Goal: Task Accomplishment & Management: Manage account settings

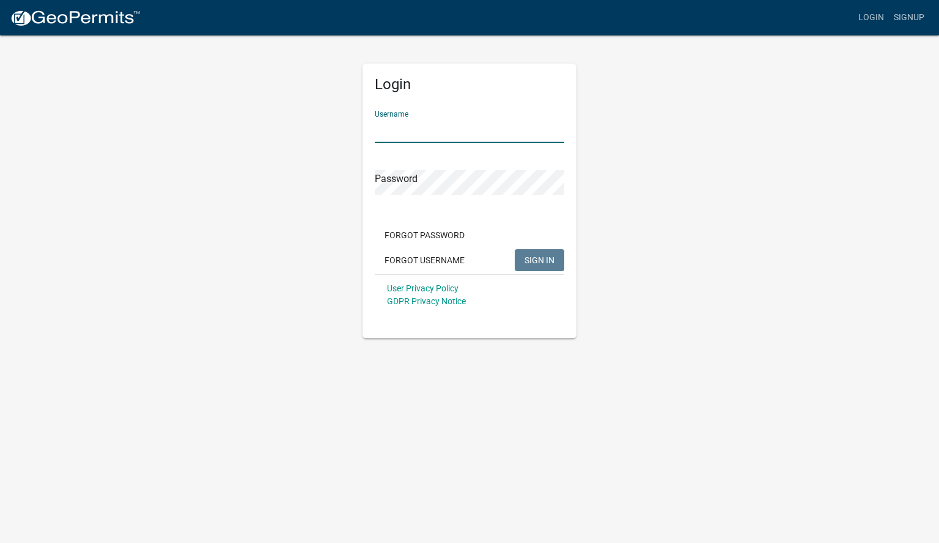
click at [409, 128] on input "Username" at bounding box center [469, 130] width 189 height 25
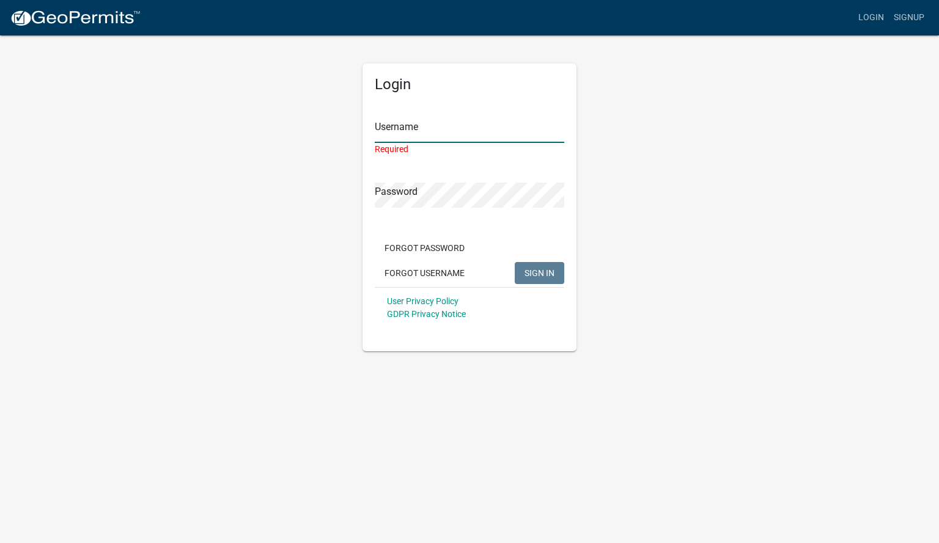
type input "GGuzmanPlumbing"
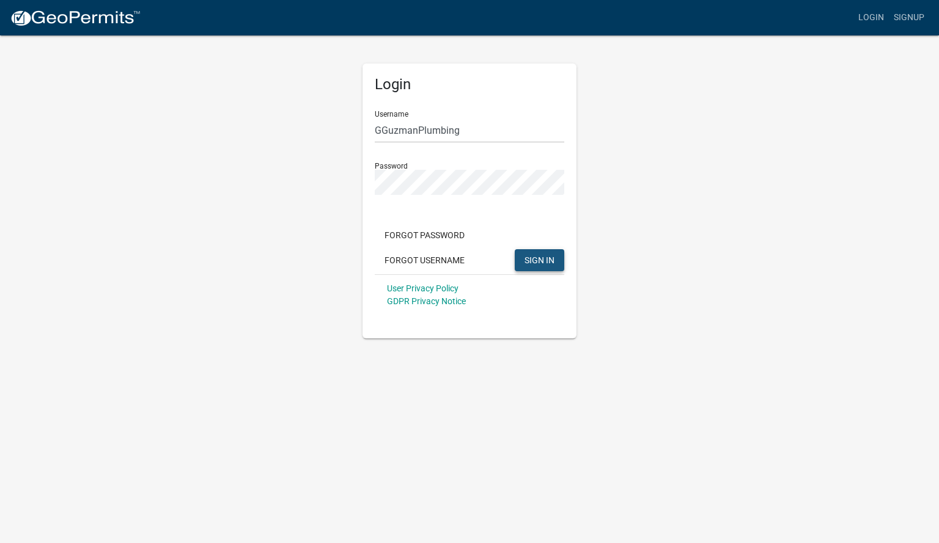
click at [546, 254] on button "SIGN IN" at bounding box center [539, 260] width 49 height 22
click at [365, 209] on div "Login Username GGuzmanPlumbing Password Forgot Password Forgot Username SIGN IN…" at bounding box center [469, 201] width 214 height 275
click at [542, 257] on span "SIGN IN" at bounding box center [539, 260] width 30 height 10
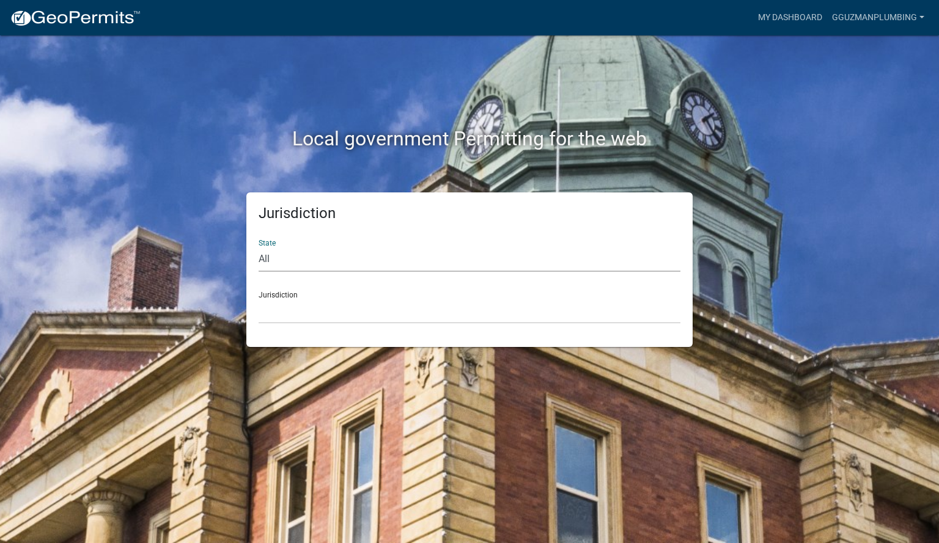
click at [322, 261] on select "All [US_STATE] [US_STATE] [US_STATE] [US_STATE] [US_STATE] [US_STATE] [US_STATE…" at bounding box center [469, 259] width 422 height 25
click at [794, 10] on link "My Dashboard" at bounding box center [790, 17] width 74 height 23
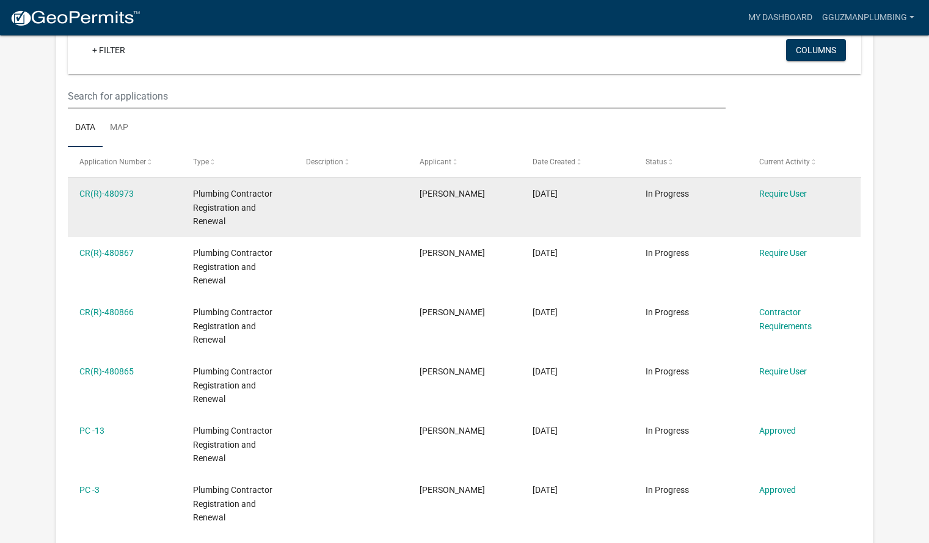
scroll to position [125, 0]
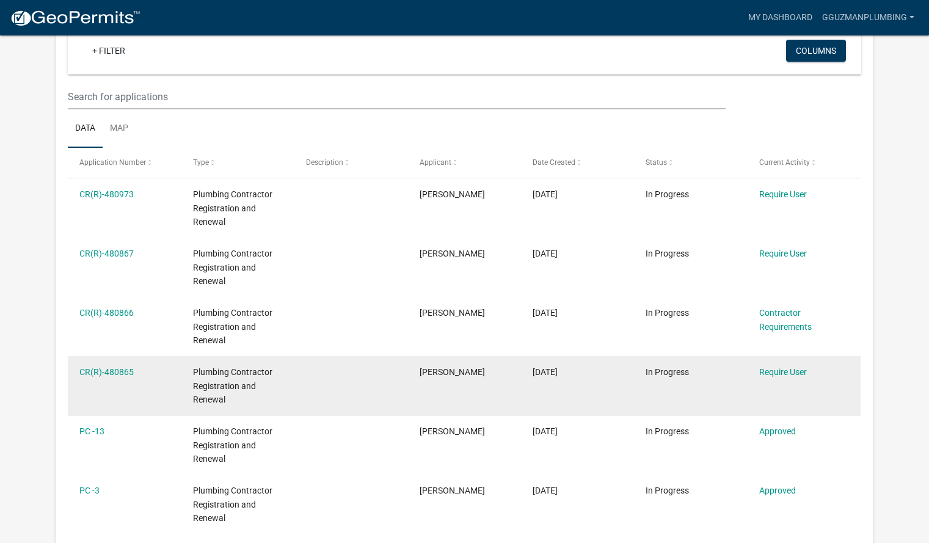
click at [685, 382] on datatable-body-cell "In Progress" at bounding box center [690, 385] width 113 height 59
click at [775, 370] on link "Require User" at bounding box center [784, 372] width 48 height 10
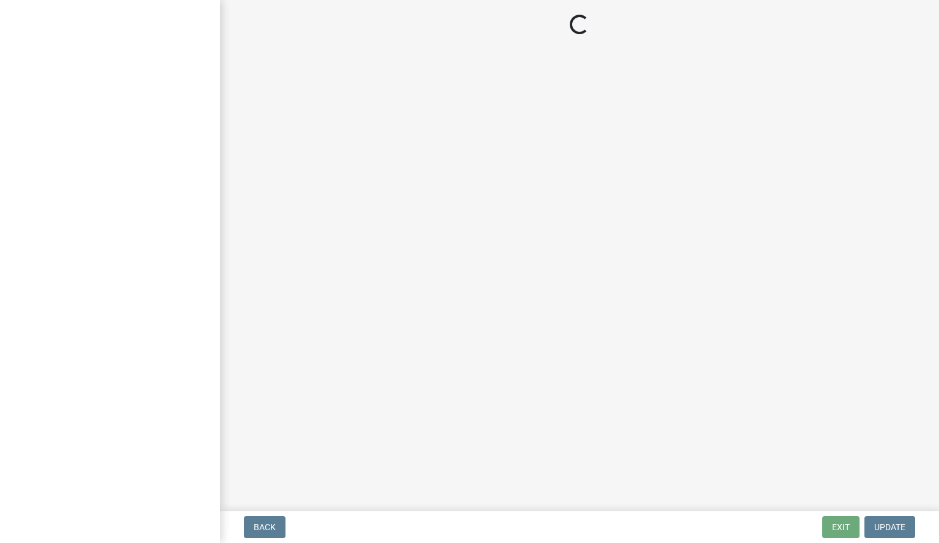
select select "IN"
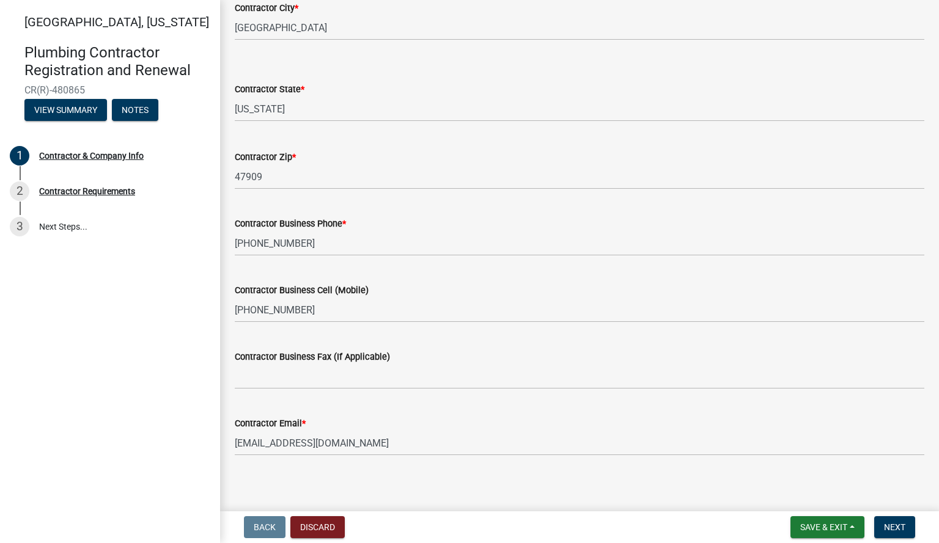
scroll to position [425, 0]
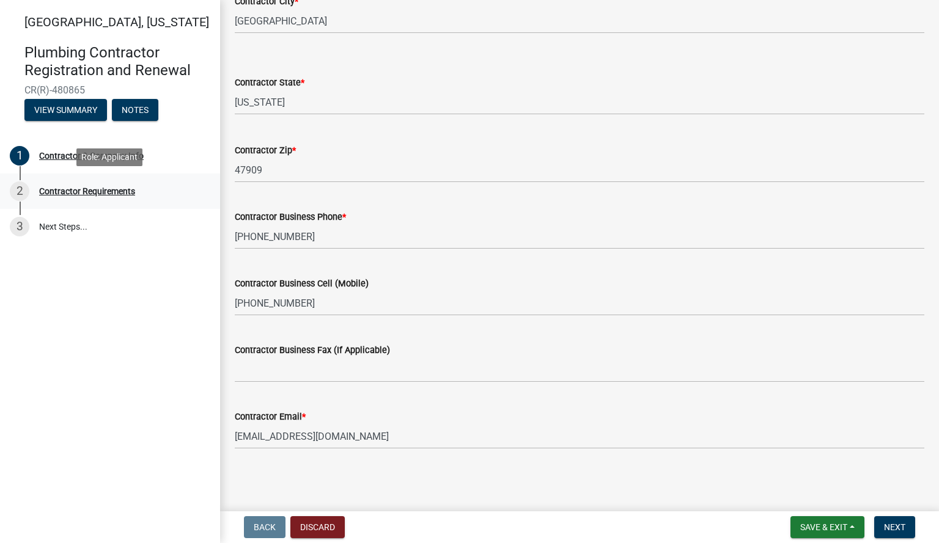
click at [90, 184] on div "2 Contractor Requirements" at bounding box center [105, 191] width 191 height 20
click at [104, 187] on div "Contractor Requirements" at bounding box center [87, 191] width 96 height 9
click at [891, 522] on span "Next" at bounding box center [894, 527] width 21 height 10
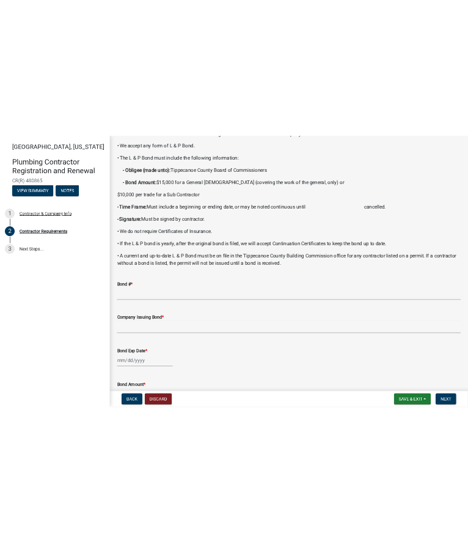
scroll to position [133, 0]
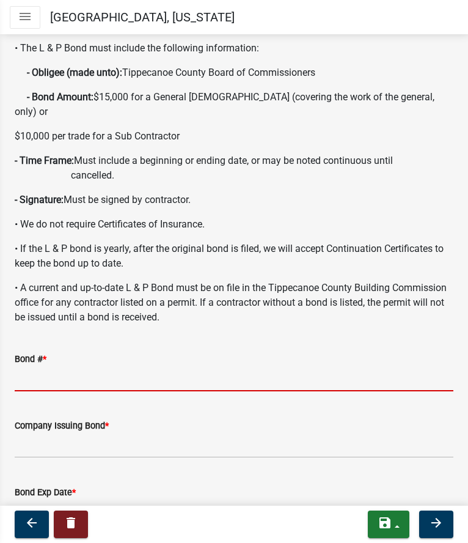
click at [166, 366] on input "Bond # *" at bounding box center [234, 378] width 439 height 25
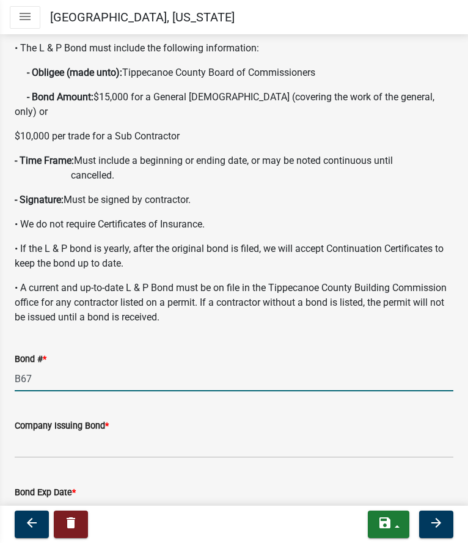
type input "B6782961"
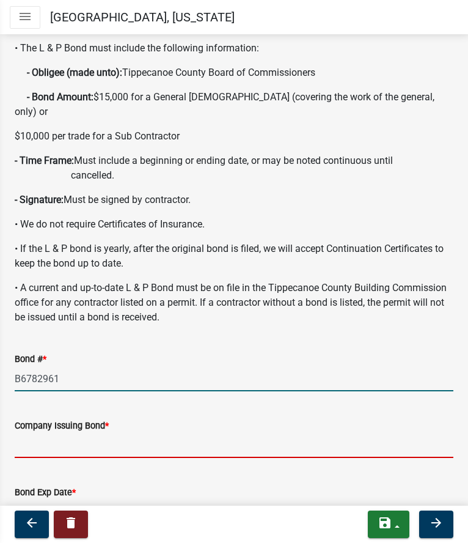
click at [70, 433] on input "Company Issuing Bond *" at bounding box center [234, 445] width 439 height 25
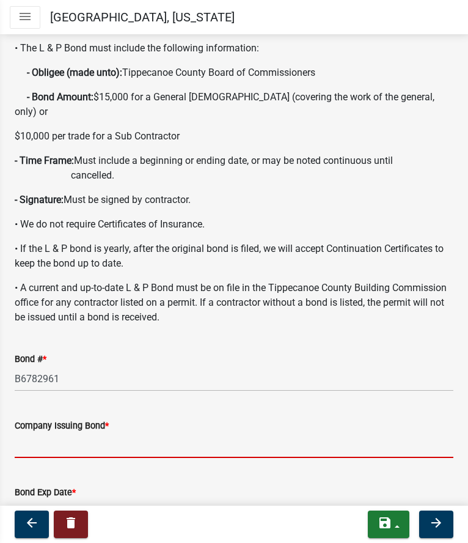
type input "The Cincinnati Insurance Company"
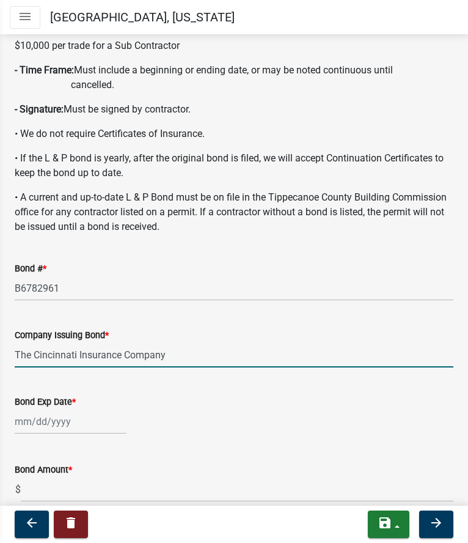
scroll to position [224, 0]
click at [24, 409] on div at bounding box center [71, 421] width 112 height 25
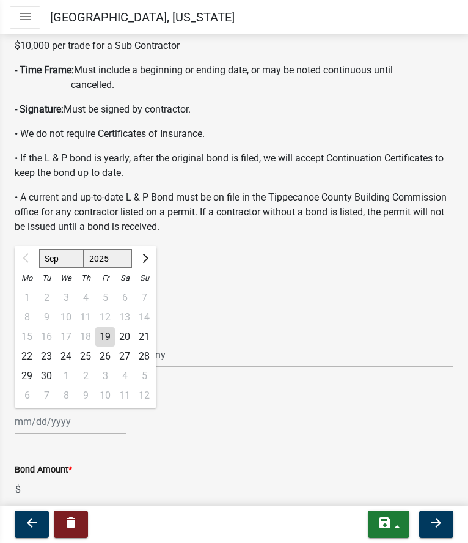
click at [125, 249] on select "2025 2026 2027 2028 2029 2030 2031 2032 2033 2034 2035 2036 2037 2038 2039 2040…" at bounding box center [108, 258] width 49 height 18
select select "2026"
click at [84, 249] on select "2025 2026 2027 2028 2029 2030 2031 2032 2033 2034 2035 2036 2037 2038 2039 2040…" at bounding box center [108, 258] width 49 height 18
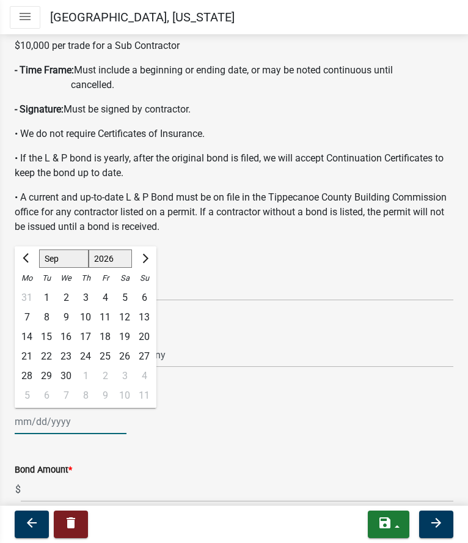
click at [126, 327] on div "19" at bounding box center [125, 337] width 20 height 20
type input "[DATE]"
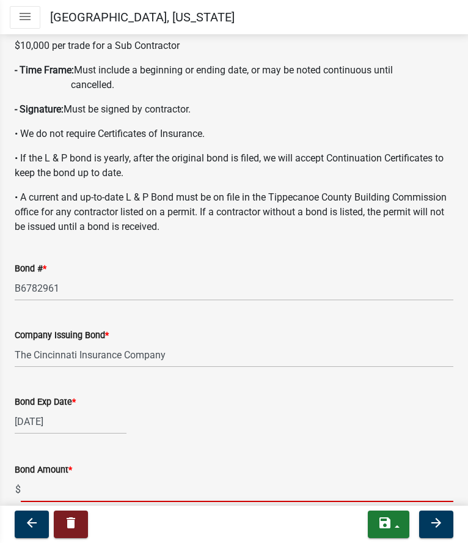
click at [104, 477] on input "text" at bounding box center [237, 489] width 433 height 25
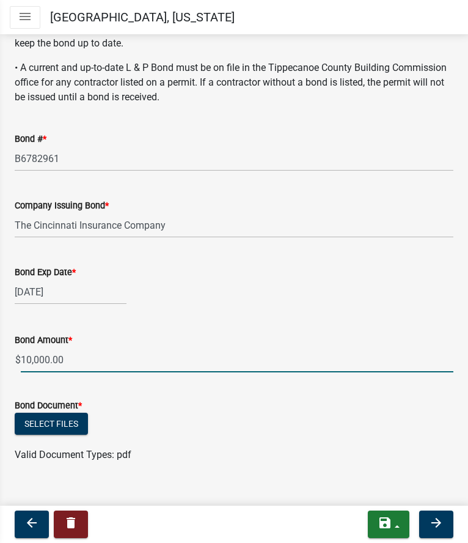
scroll to position [353, 0]
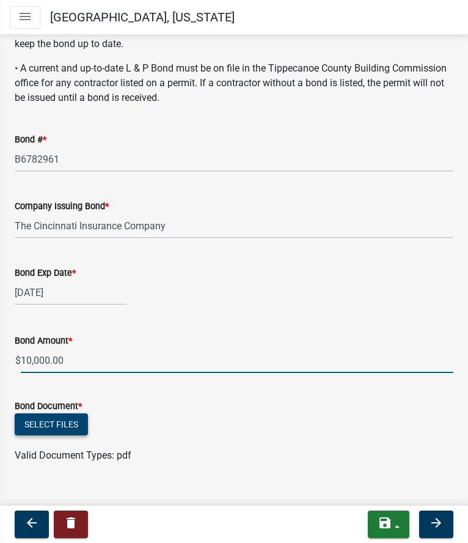
type input "10000"
click at [46, 413] on button "Select files" at bounding box center [51, 424] width 73 height 22
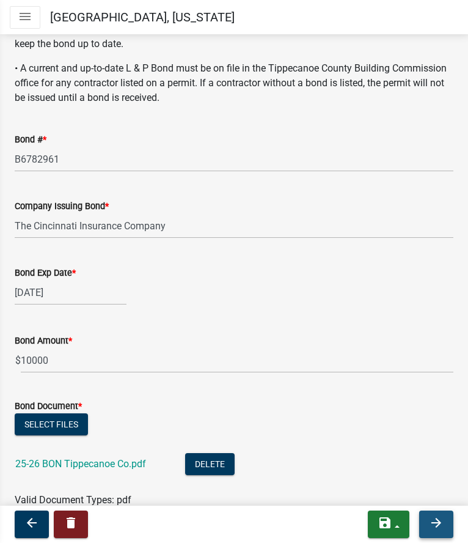
click at [437, 521] on icon "arrow_forward" at bounding box center [436, 522] width 15 height 15
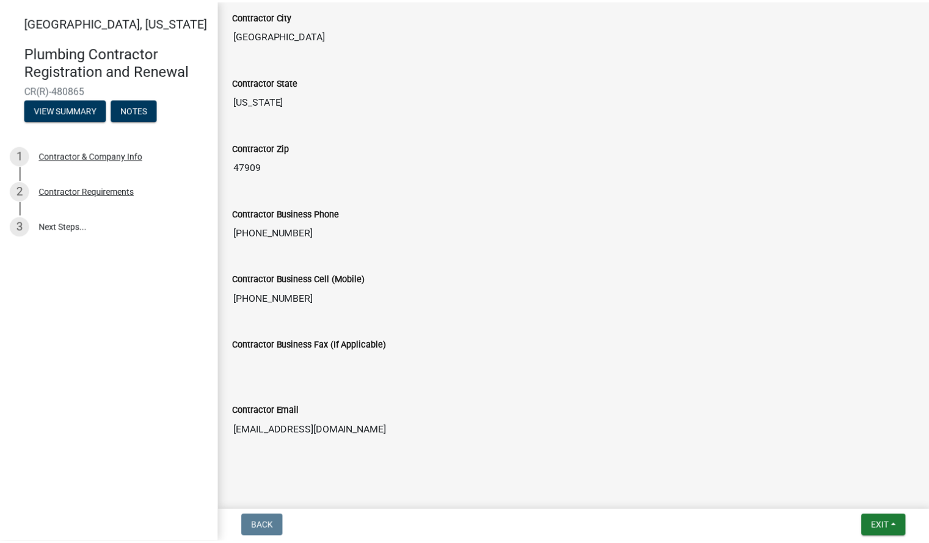
scroll to position [494, 0]
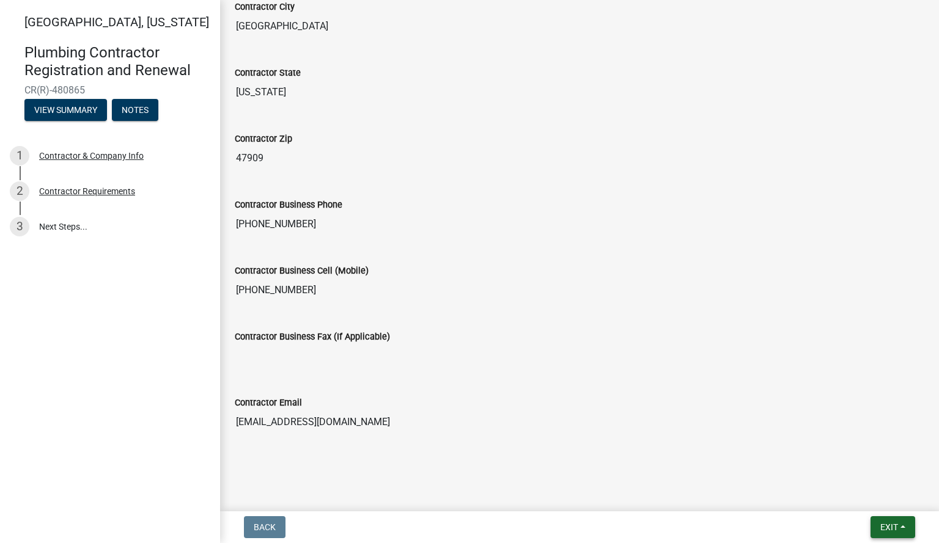
click at [908, 526] on button "Exit" at bounding box center [892, 527] width 45 height 22
click at [868, 494] on button "Save & Exit" at bounding box center [866, 495] width 98 height 29
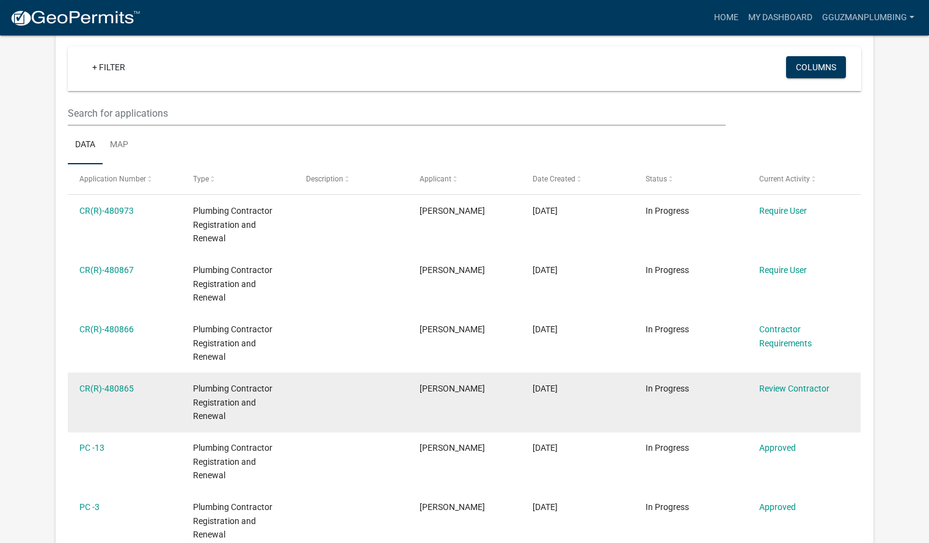
scroll to position [108, 0]
click at [788, 389] on link "Review Contractor" at bounding box center [795, 389] width 70 height 10
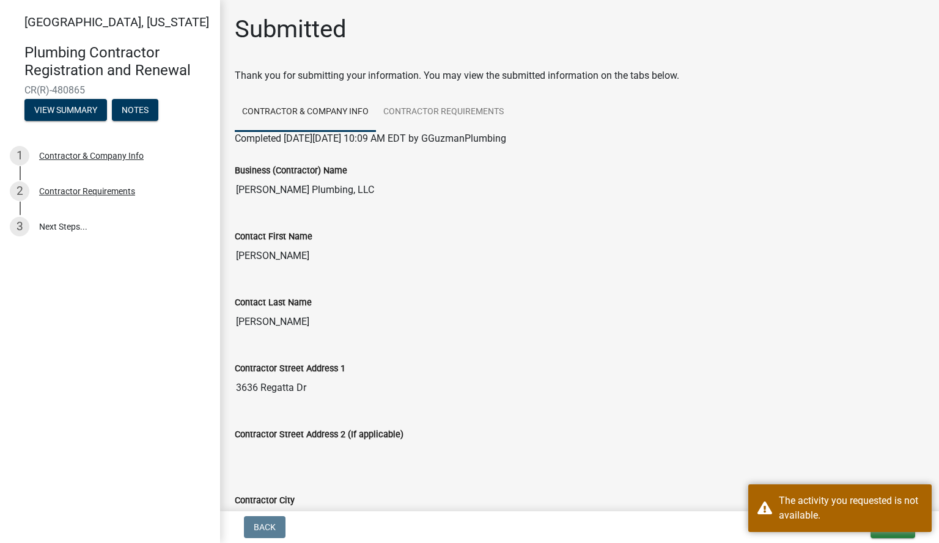
click at [827, 443] on input "Contractor Street Address 2 (If applicable)" at bounding box center [579, 454] width 689 height 24
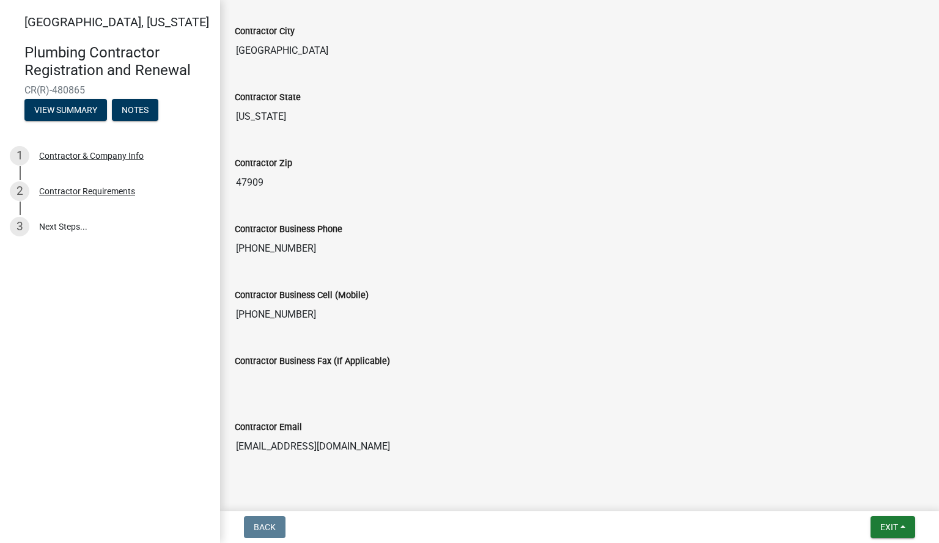
scroll to position [494, 0]
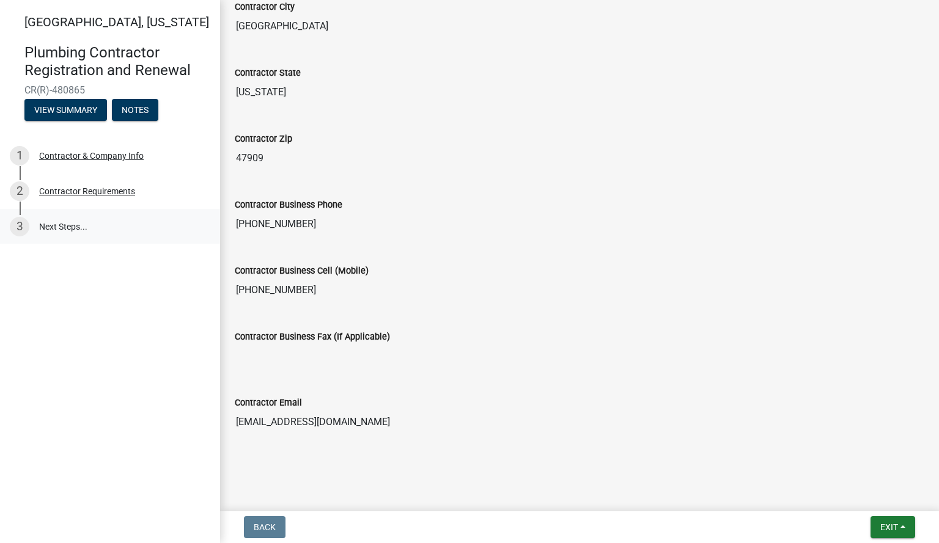
click at [62, 223] on link "3 Next Steps..." at bounding box center [110, 226] width 220 height 35
click at [93, 191] on div "Contractor Requirements" at bounding box center [87, 191] width 96 height 9
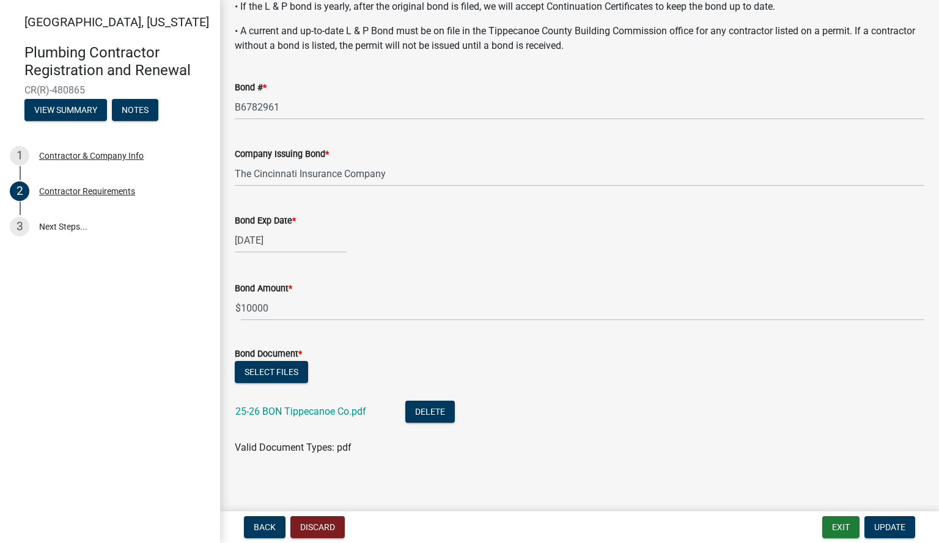
scroll to position [321, 0]
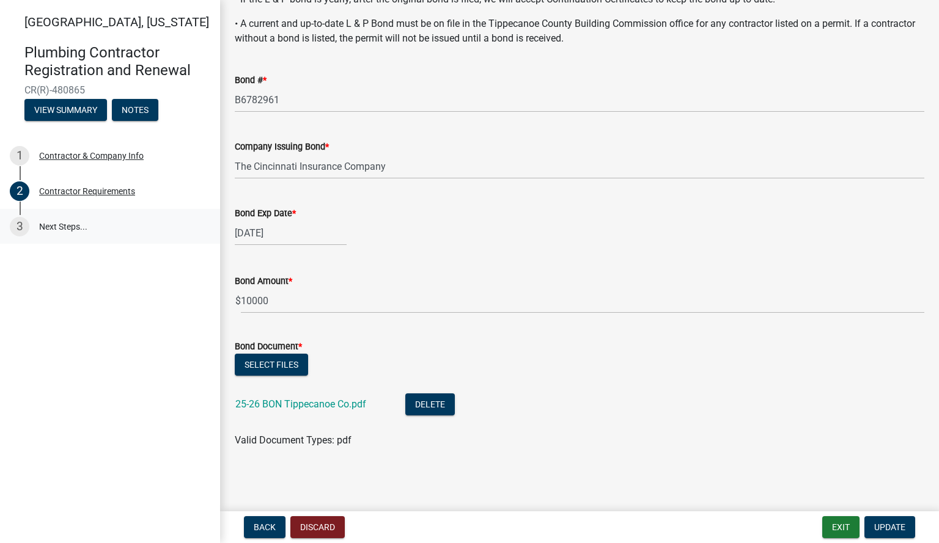
click at [60, 227] on link "3 Next Steps..." at bounding box center [110, 226] width 220 height 35
click at [896, 528] on span "Update" at bounding box center [889, 527] width 31 height 10
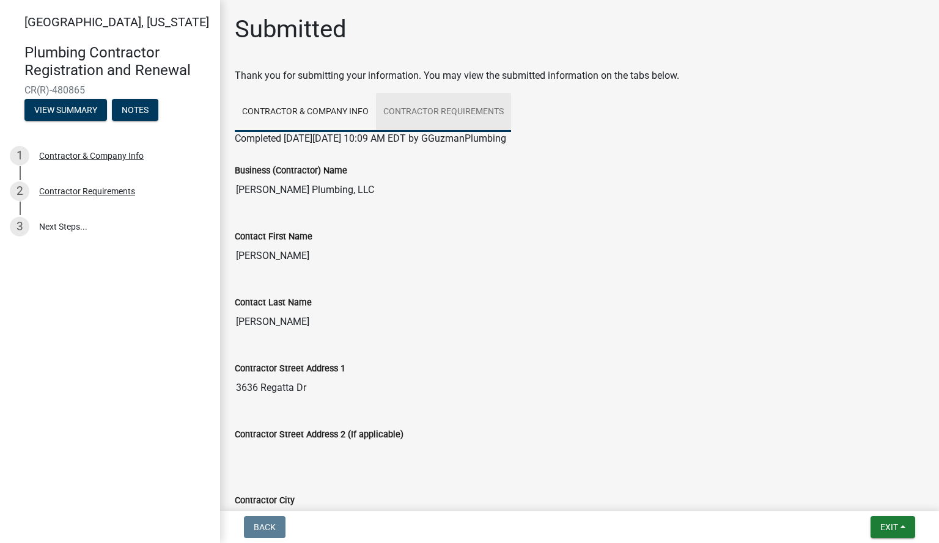
click at [457, 108] on link "Contractor Requirements" at bounding box center [443, 112] width 135 height 39
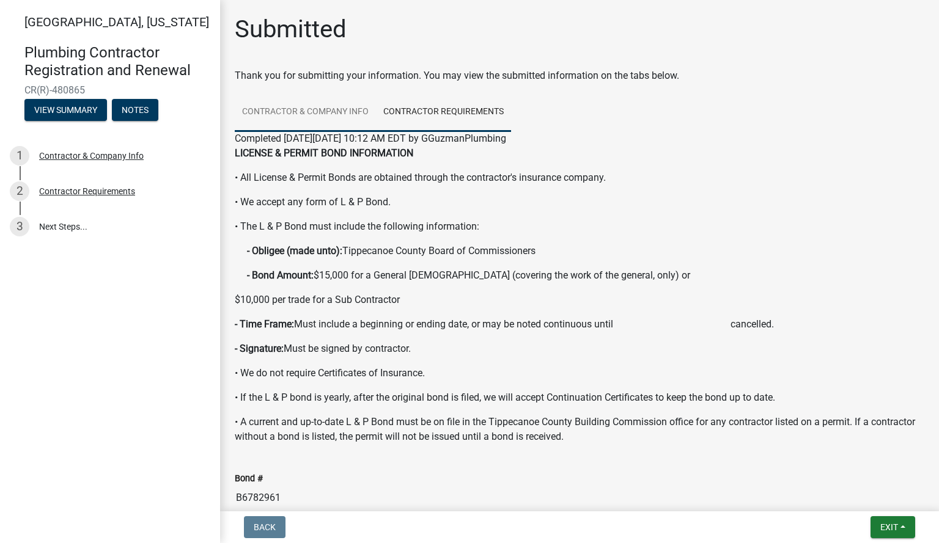
click at [313, 109] on link "Contractor & Company Info" at bounding box center [305, 112] width 141 height 39
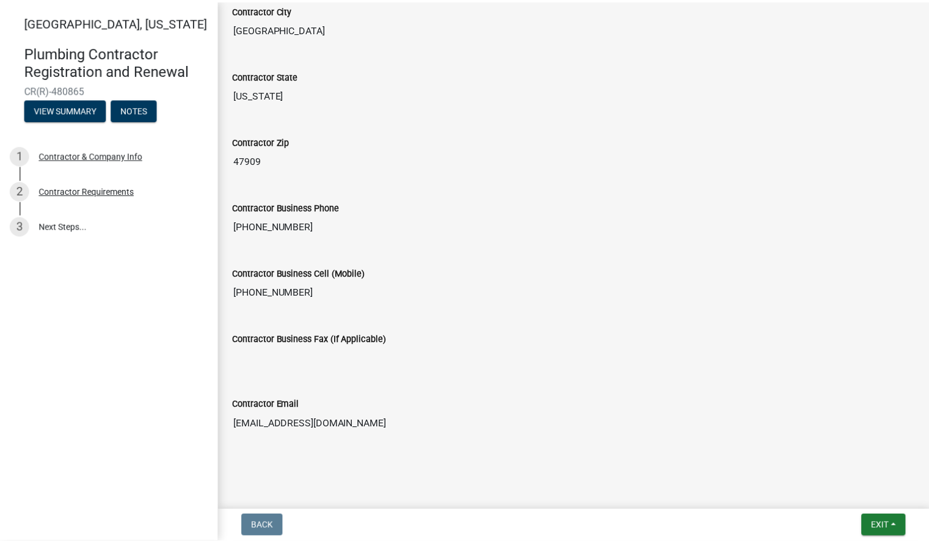
scroll to position [494, 0]
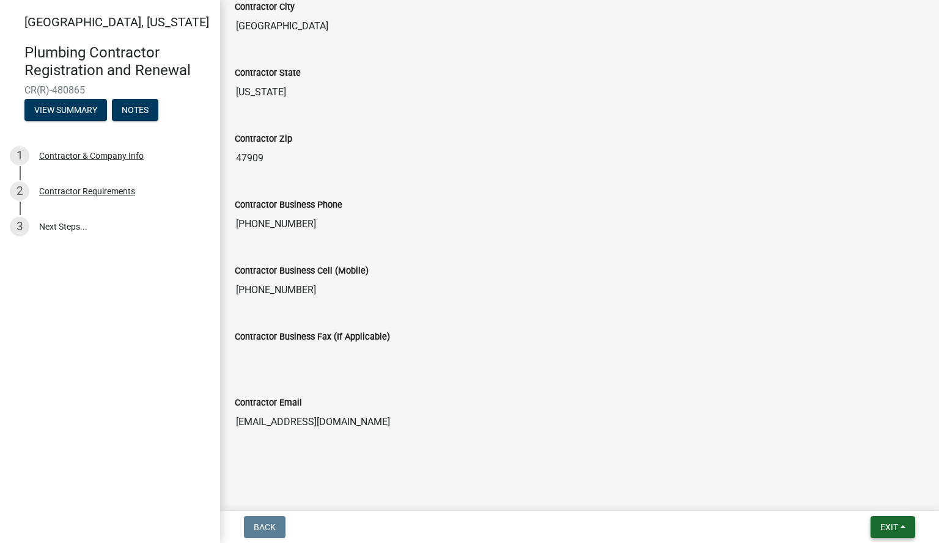
click at [888, 526] on span "Exit" at bounding box center [889, 527] width 18 height 10
click at [860, 497] on button "Save & Exit" at bounding box center [866, 495] width 98 height 29
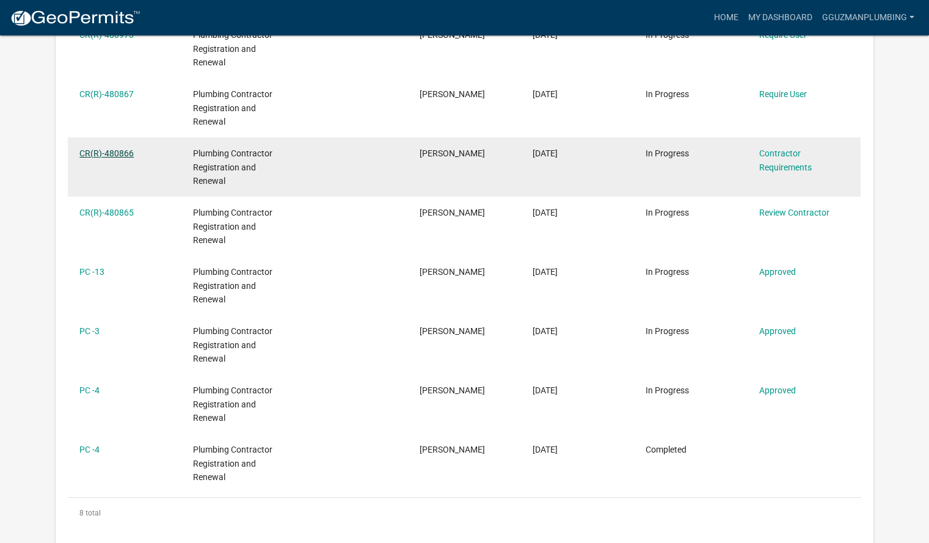
scroll to position [283, 0]
click at [104, 156] on link "CR(R)-480866" at bounding box center [106, 155] width 54 height 10
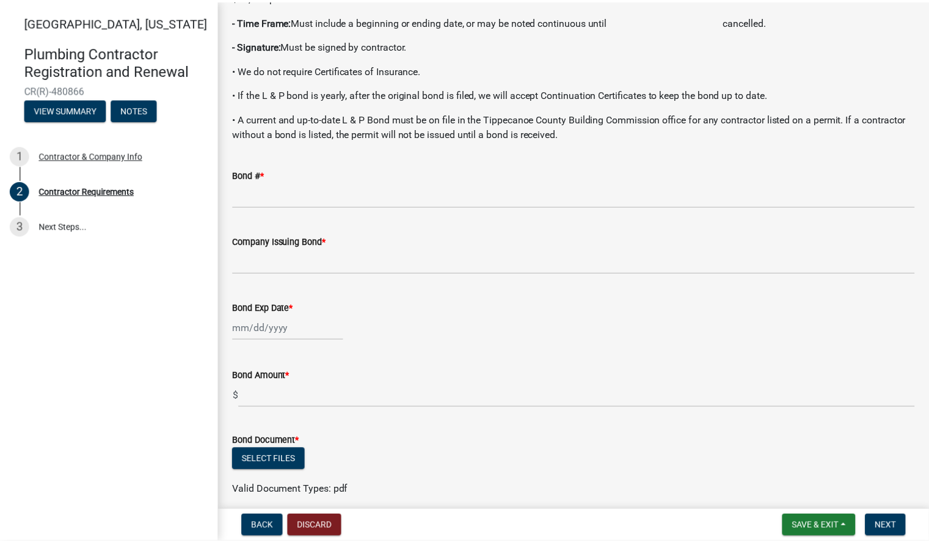
scroll to position [276, 0]
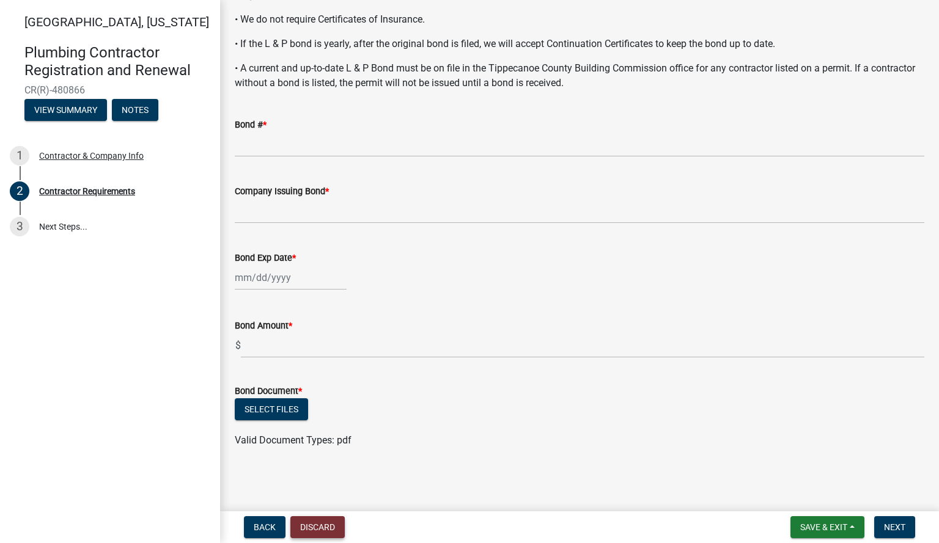
click at [322, 532] on button "Discard" at bounding box center [317, 527] width 54 height 22
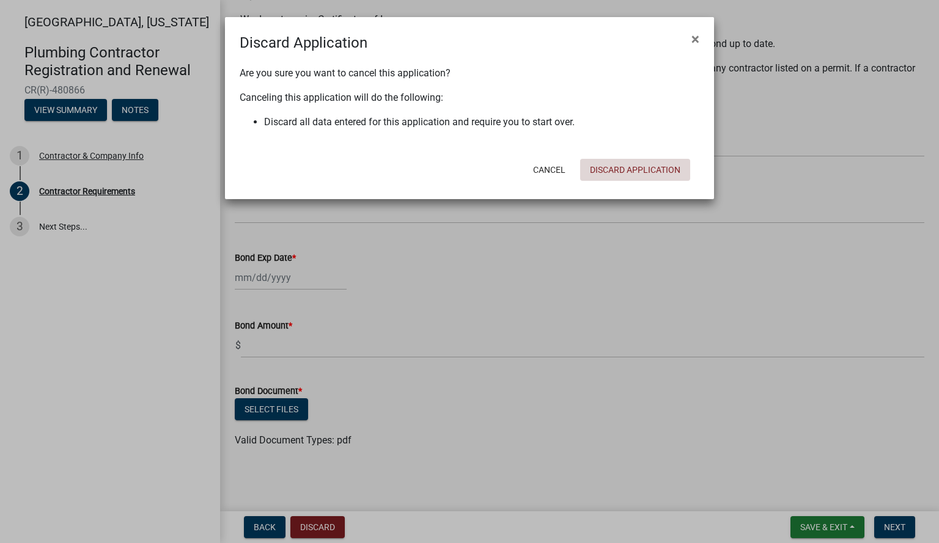
click at [653, 168] on button "Discard Application" at bounding box center [635, 170] width 110 height 22
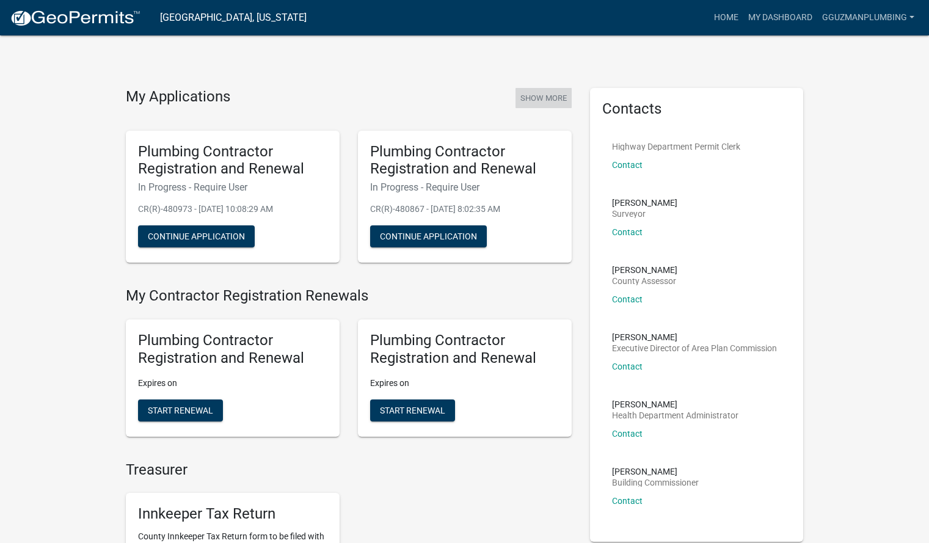
click at [546, 98] on button "Show More" at bounding box center [544, 98] width 56 height 20
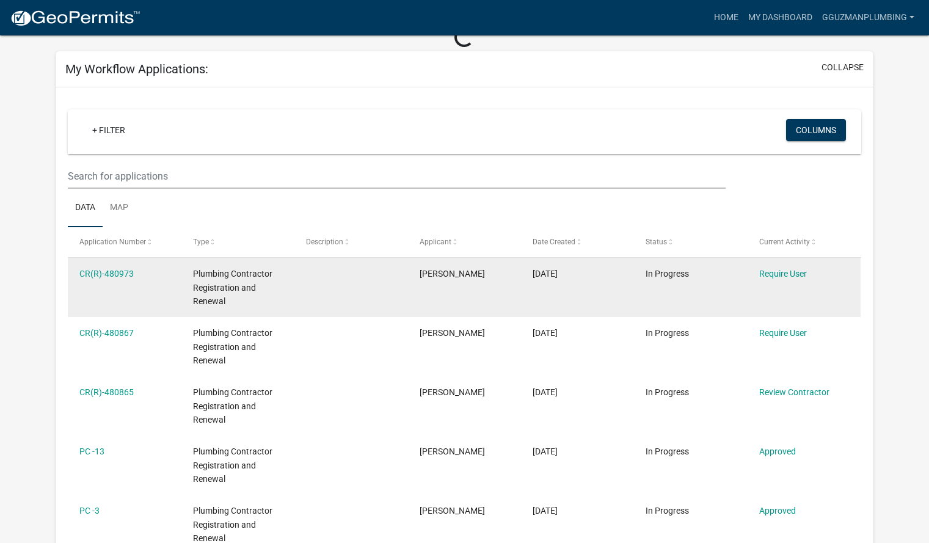
scroll to position [67, 0]
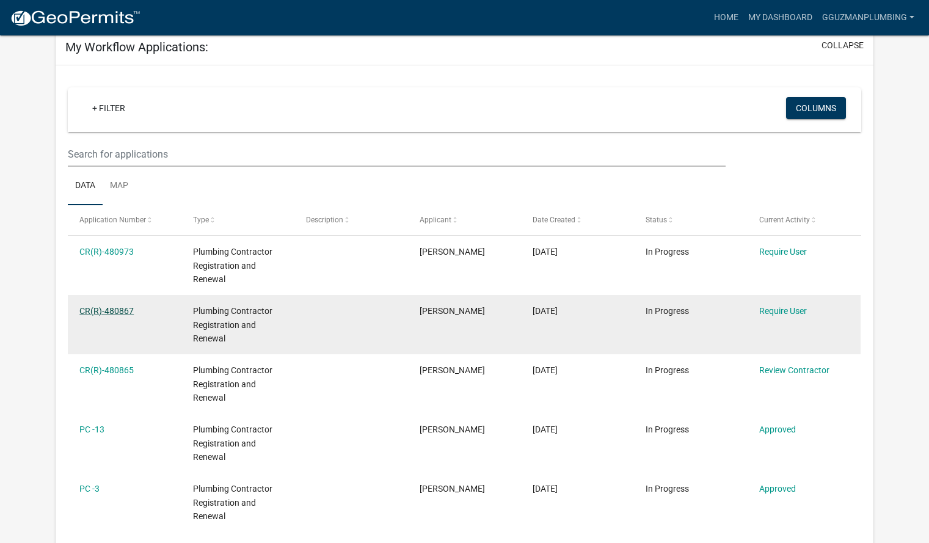
click at [104, 309] on link "CR(R)-480867" at bounding box center [106, 311] width 54 height 10
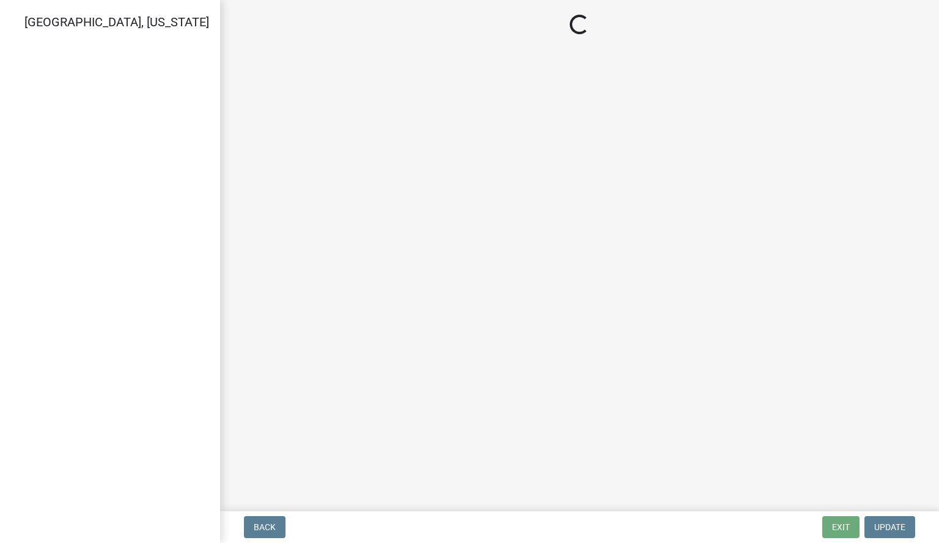
select select "IN"
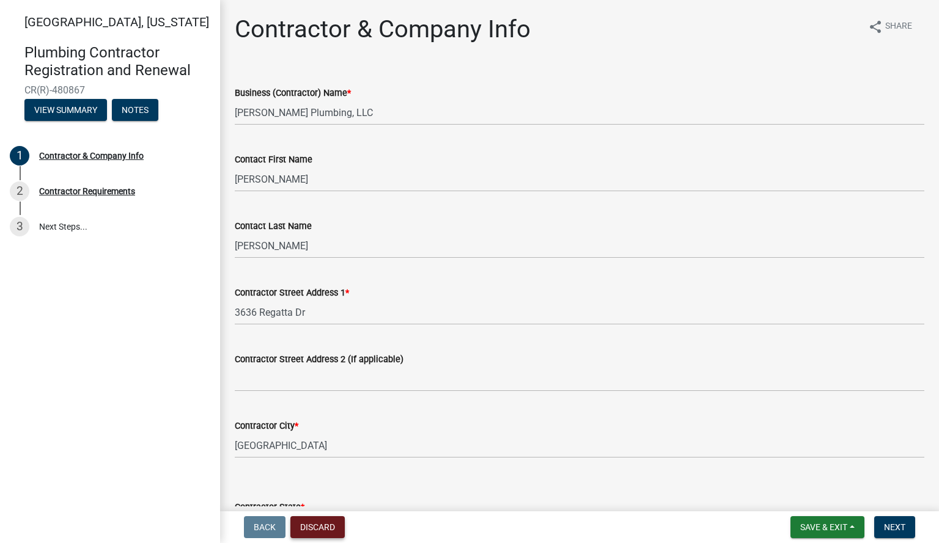
click at [331, 524] on button "Discard" at bounding box center [317, 527] width 54 height 22
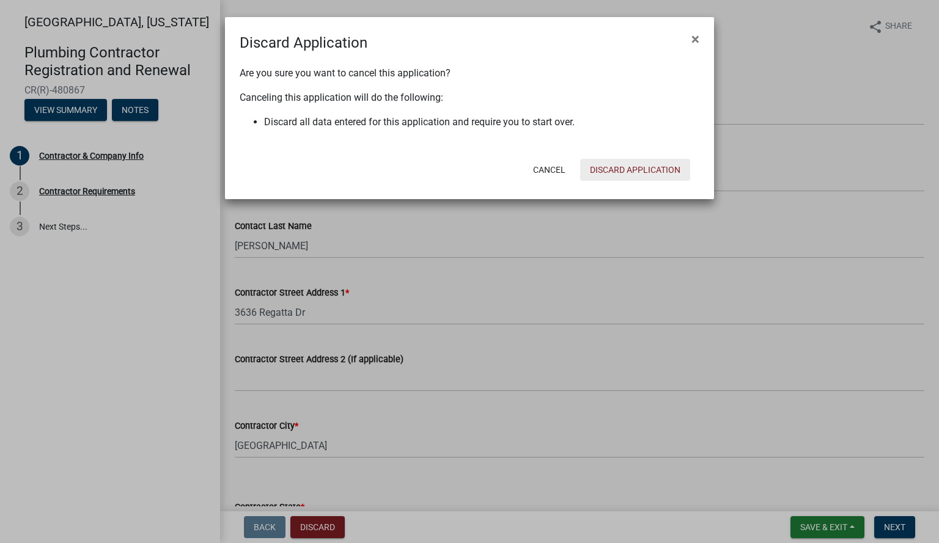
click at [645, 169] on button "Discard Application" at bounding box center [635, 170] width 110 height 22
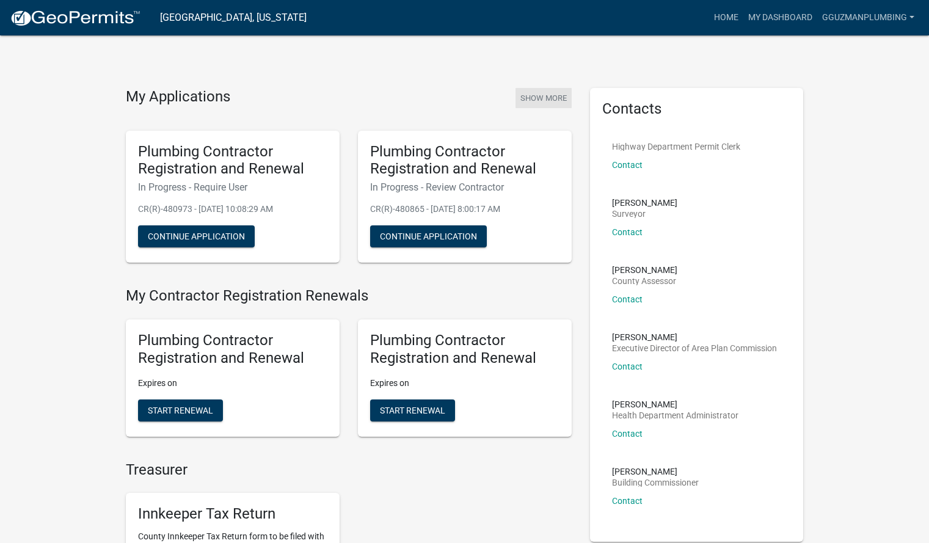
click at [544, 98] on button "Show More" at bounding box center [544, 98] width 56 height 20
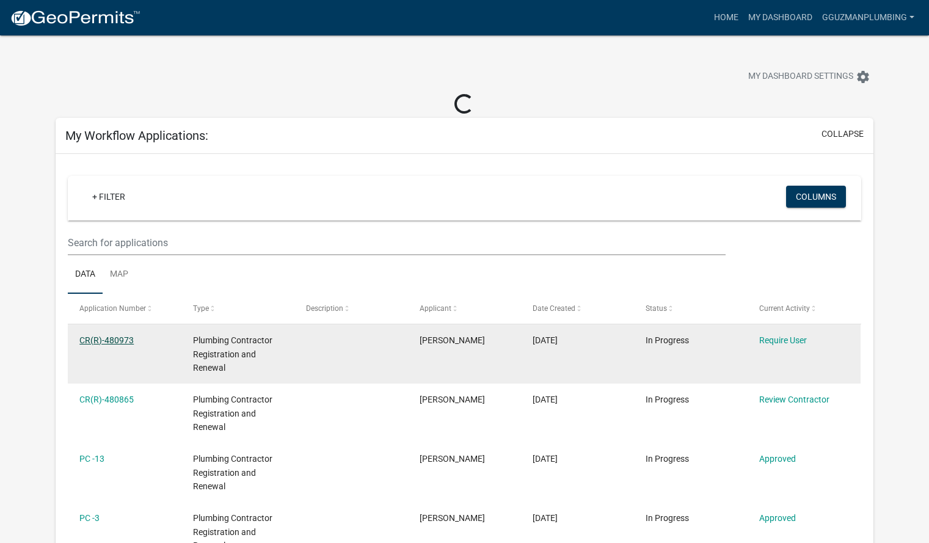
click at [113, 335] on link "CR(R)-480973" at bounding box center [106, 340] width 54 height 10
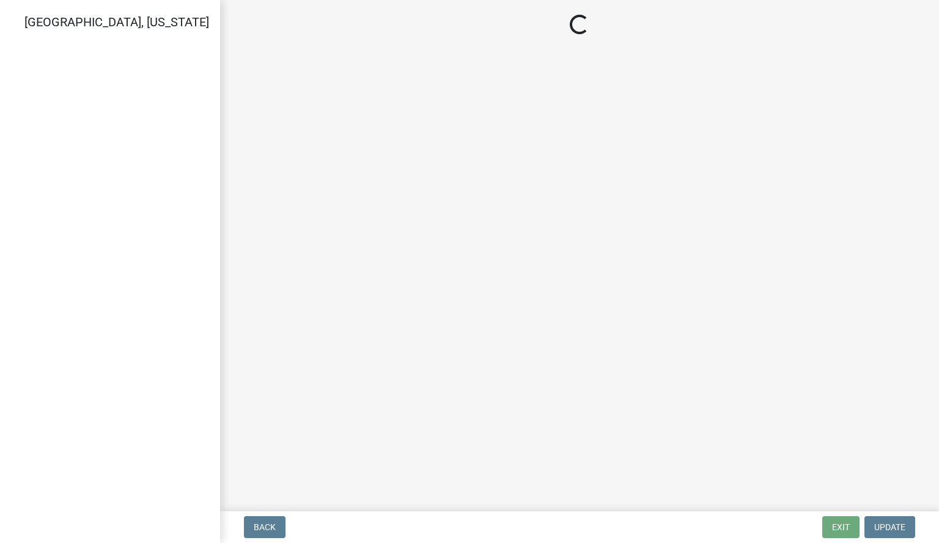
select select "IN"
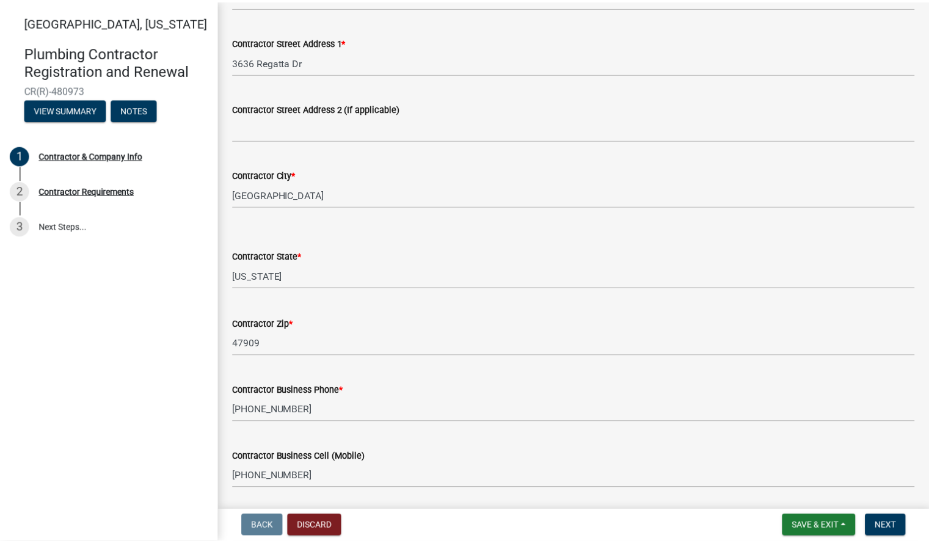
scroll to position [425, 0]
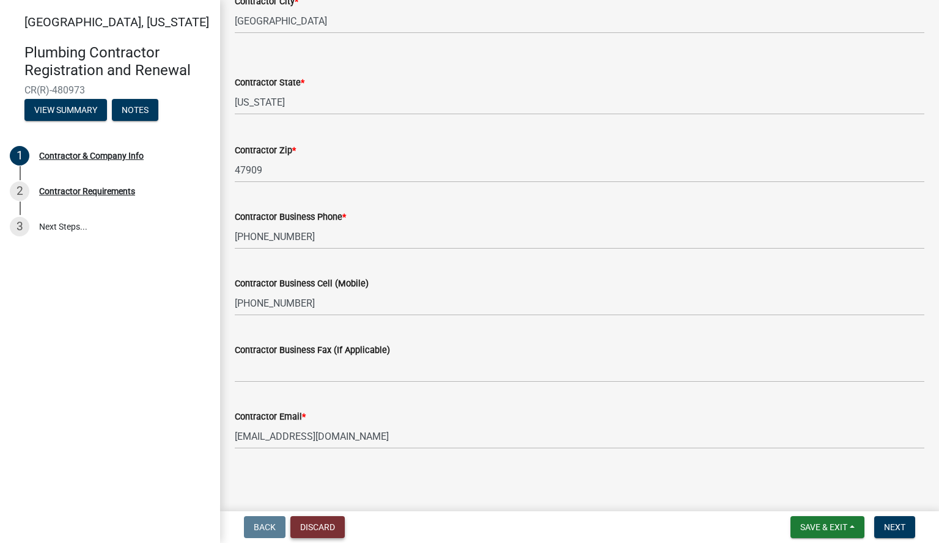
click at [333, 533] on button "Discard" at bounding box center [317, 527] width 54 height 22
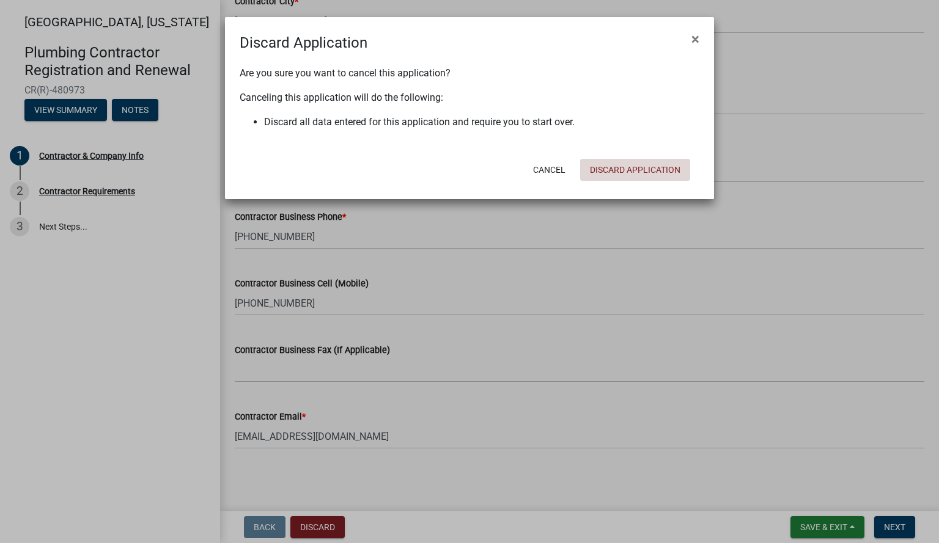
click at [629, 169] on button "Discard Application" at bounding box center [635, 170] width 110 height 22
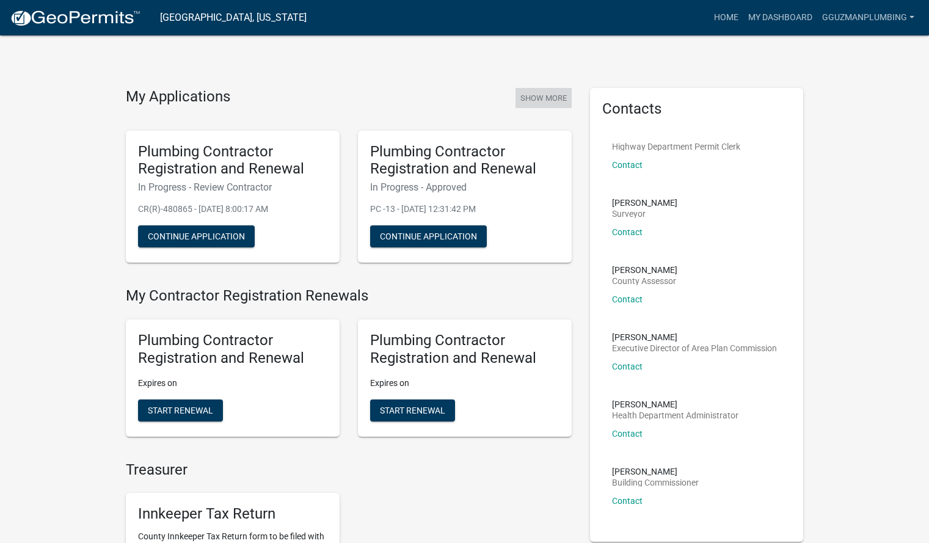
click at [543, 99] on button "Show More" at bounding box center [544, 98] width 56 height 20
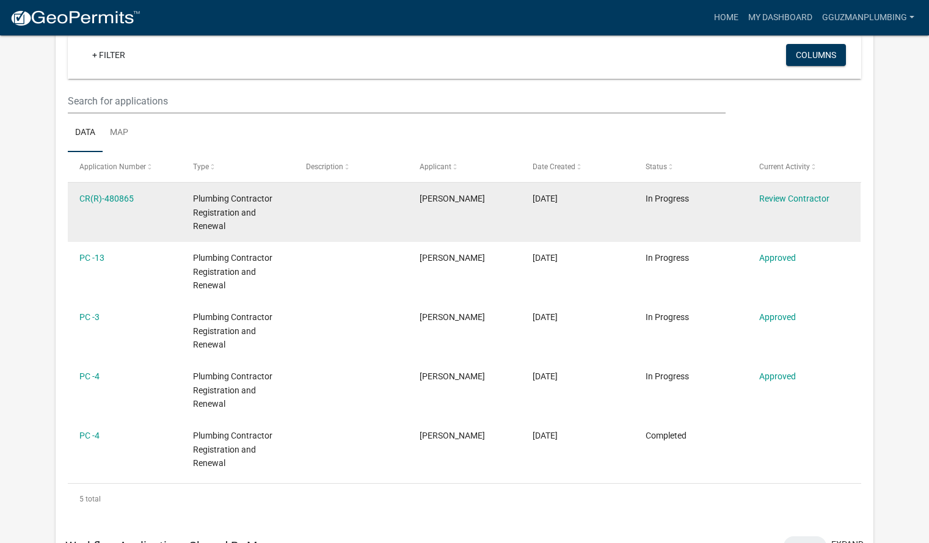
scroll to position [99, 0]
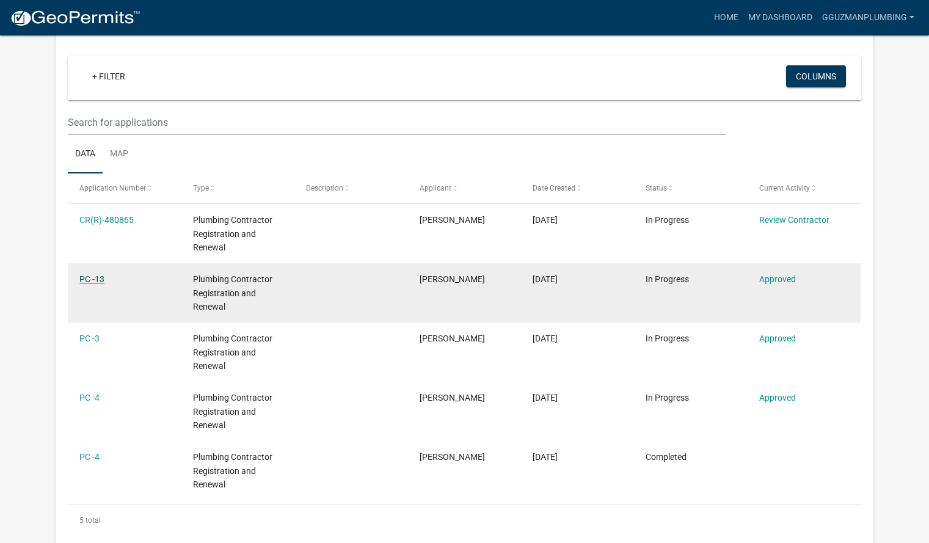
click at [92, 279] on link "PC -13" at bounding box center [91, 279] width 25 height 10
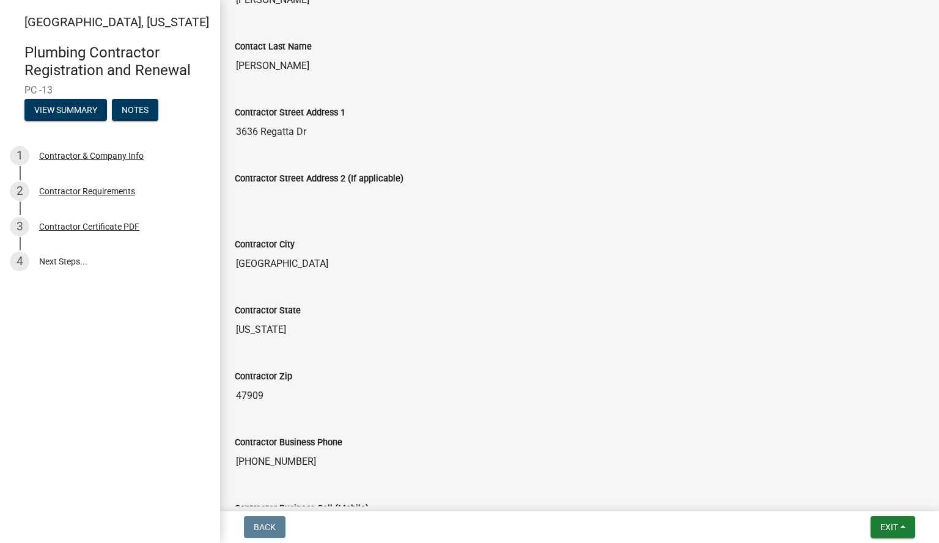
scroll to position [257, 0]
click at [80, 227] on div "Contractor Certificate PDF" at bounding box center [89, 226] width 100 height 9
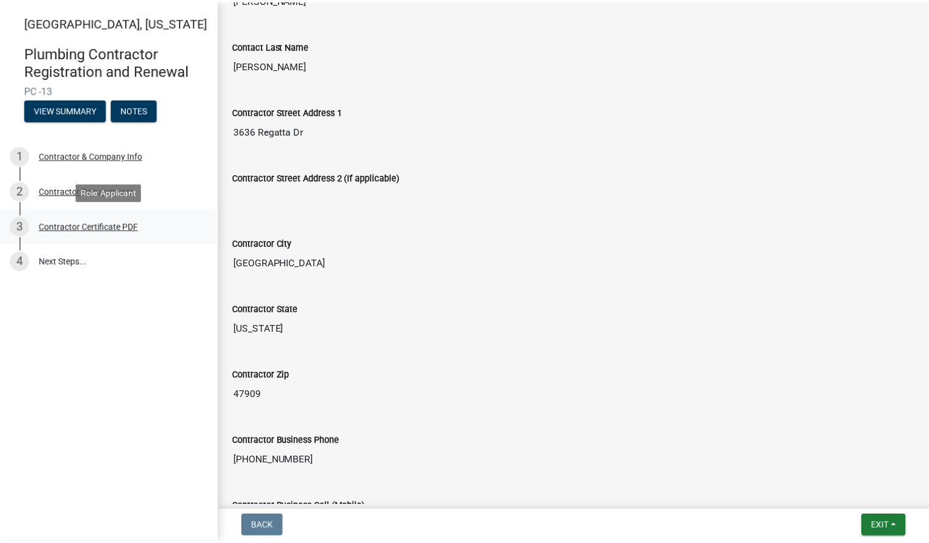
scroll to position [0, 0]
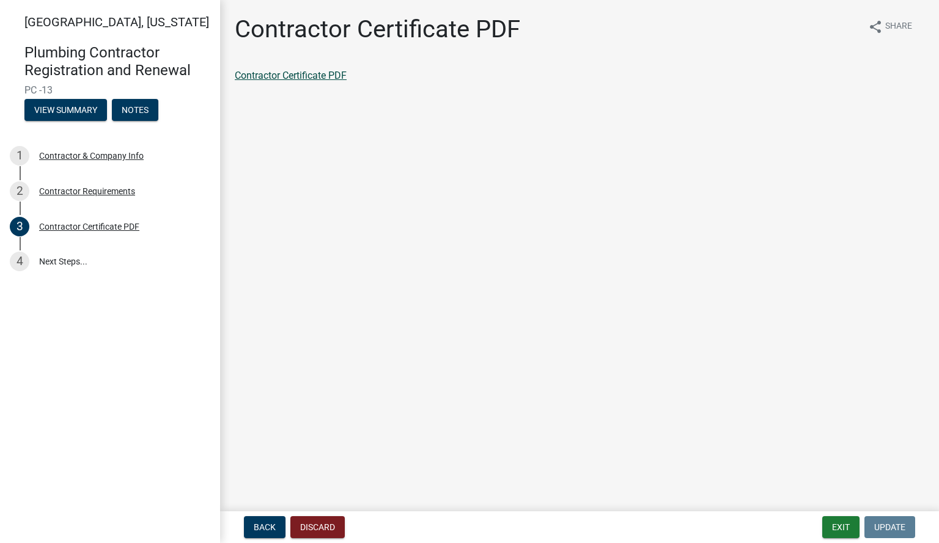
click at [306, 75] on link "Contractor Certificate PDF" at bounding box center [291, 76] width 112 height 12
click at [844, 531] on button "Exit" at bounding box center [840, 527] width 37 height 22
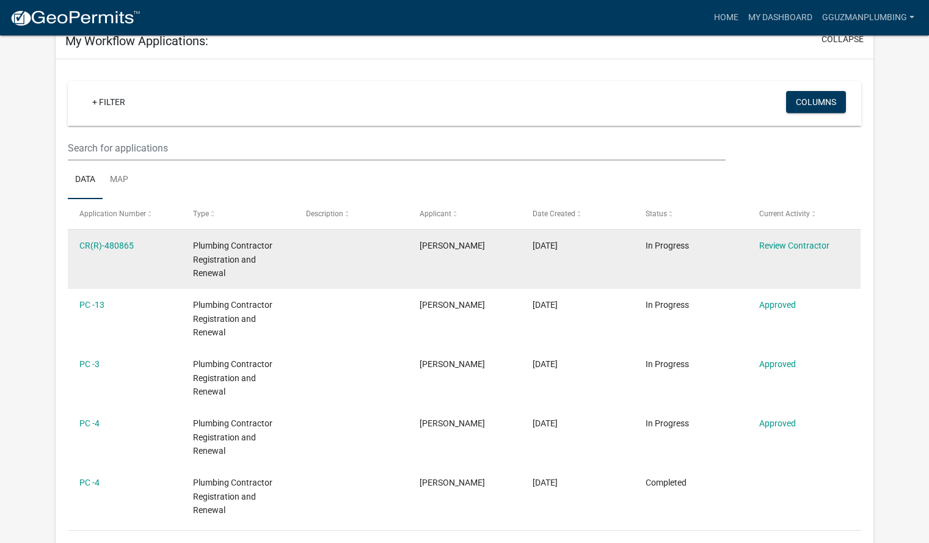
scroll to position [94, 0]
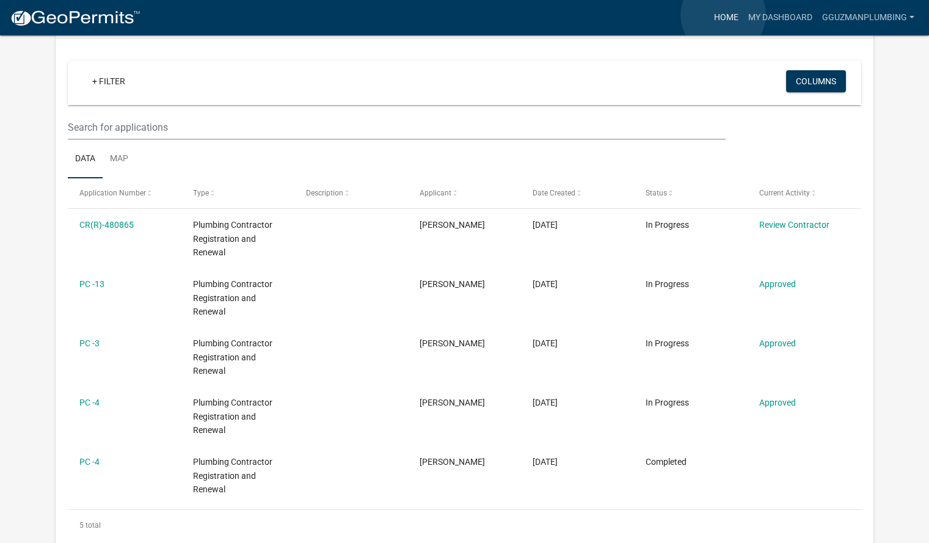
click at [724, 15] on link "Home" at bounding box center [726, 17] width 34 height 23
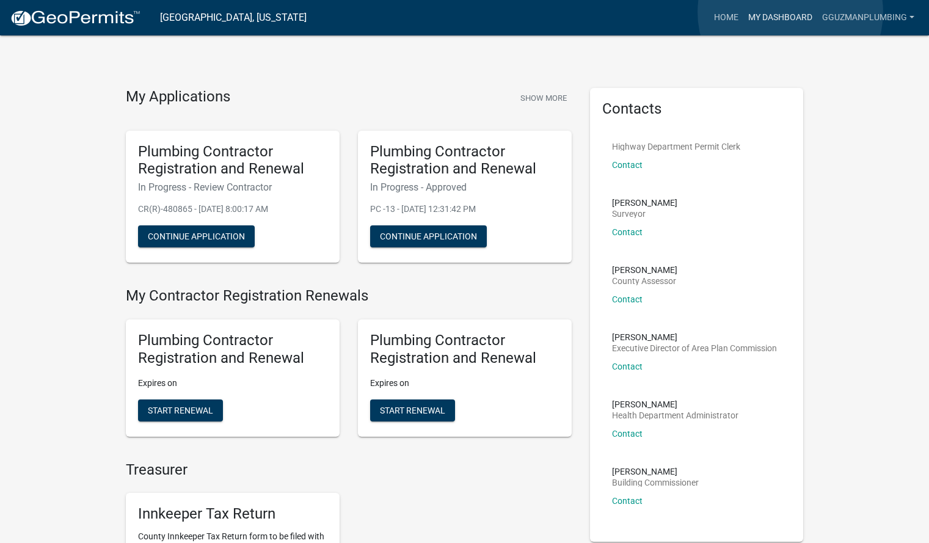
click at [791, 12] on link "My Dashboard" at bounding box center [781, 17] width 74 height 23
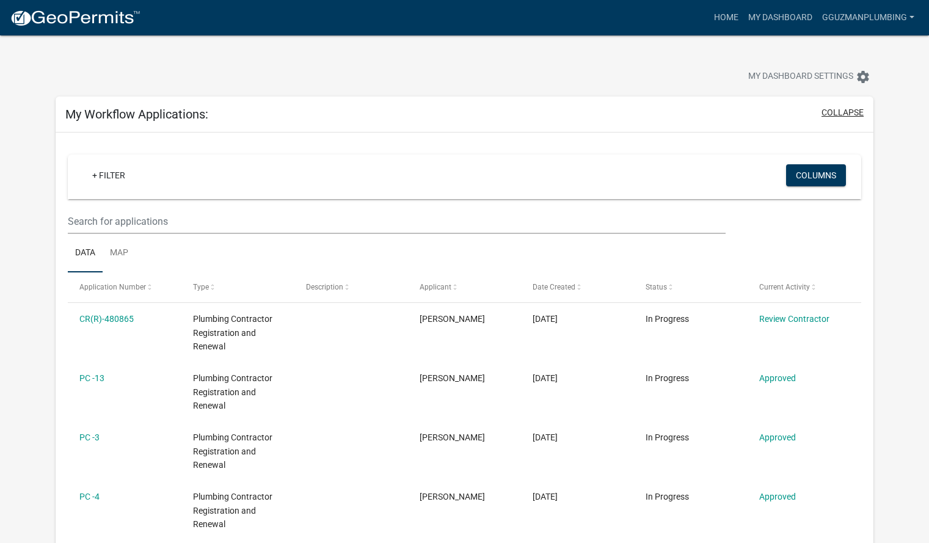
click at [847, 112] on button "collapse" at bounding box center [843, 112] width 42 height 13
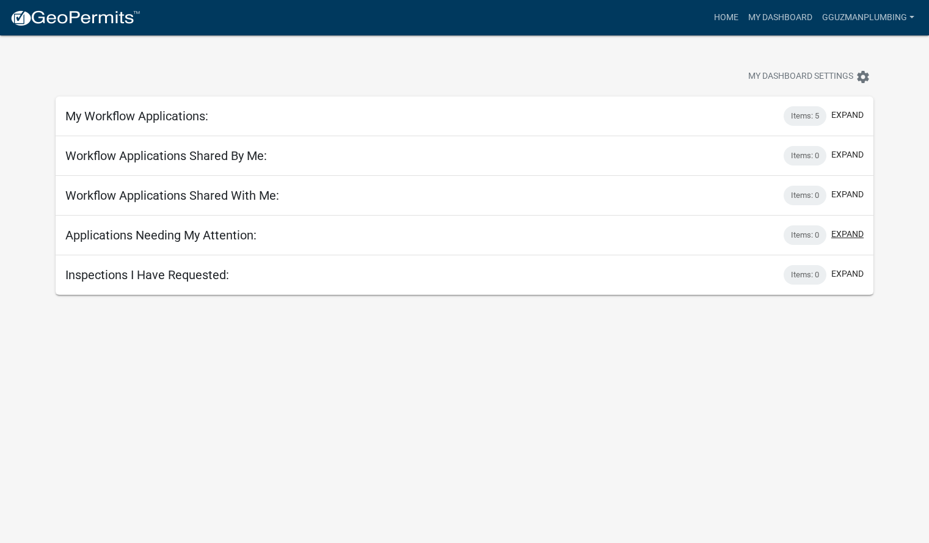
click at [849, 235] on button "expand" at bounding box center [848, 234] width 32 height 13
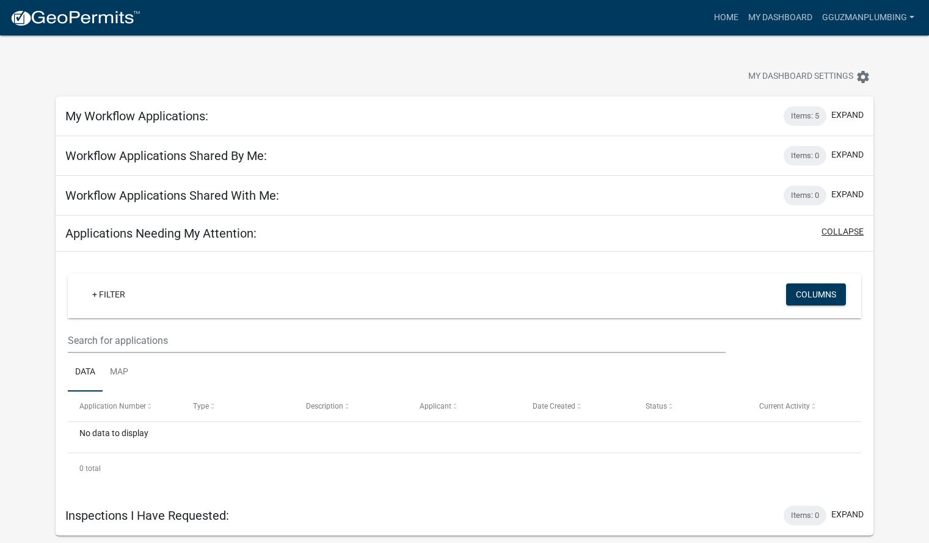
click at [849, 235] on button "collapse" at bounding box center [843, 231] width 42 height 13
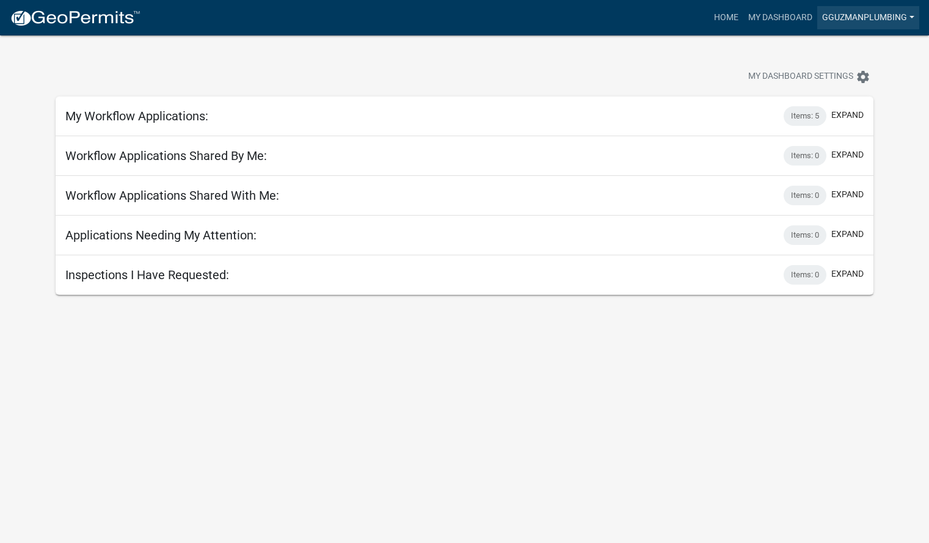
click at [905, 12] on link "GGuzmanPlumbing" at bounding box center [869, 17] width 102 height 23
click at [866, 83] on link "Contractor Profile" at bounding box center [867, 79] width 104 height 29
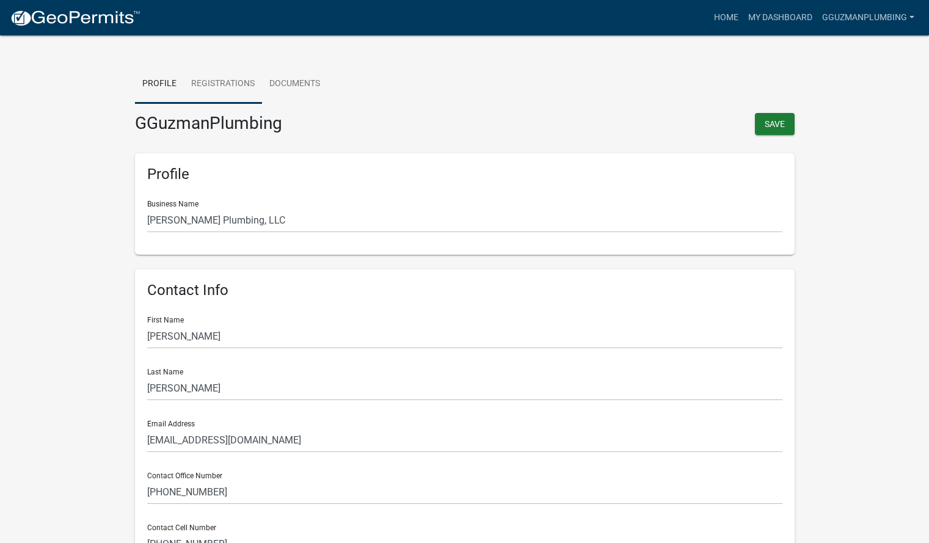
click at [217, 88] on link "Registrations" at bounding box center [223, 84] width 78 height 39
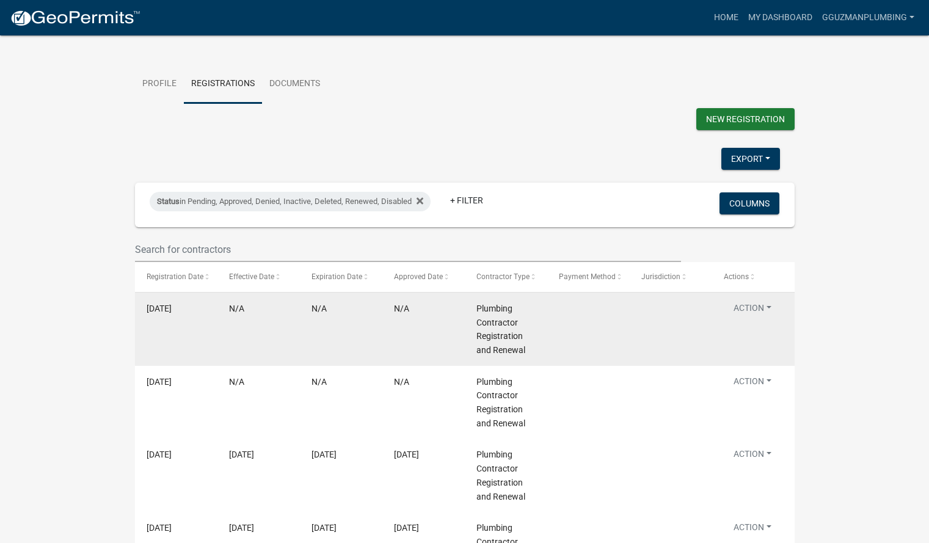
click at [755, 320] on button "Action" at bounding box center [752, 311] width 57 height 18
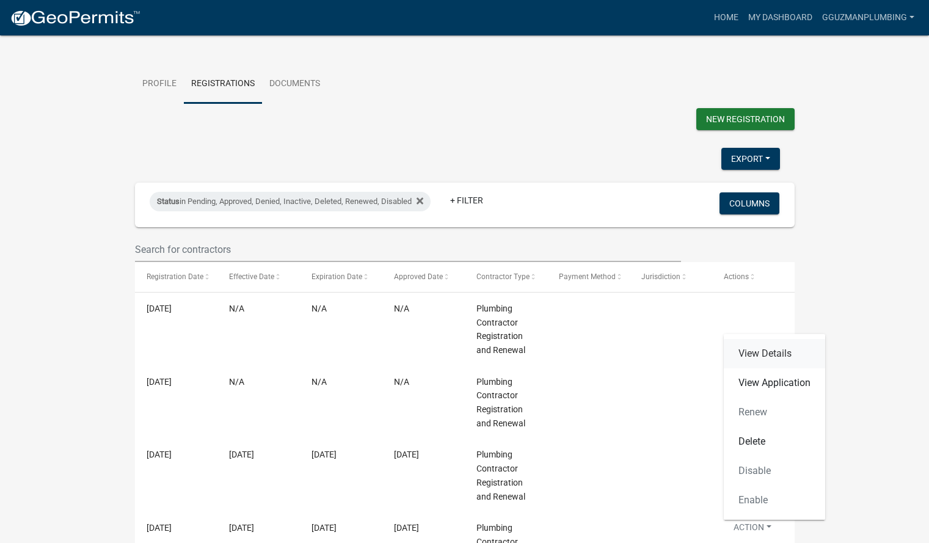
click at [794, 351] on link "View Details" at bounding box center [774, 353] width 101 height 29
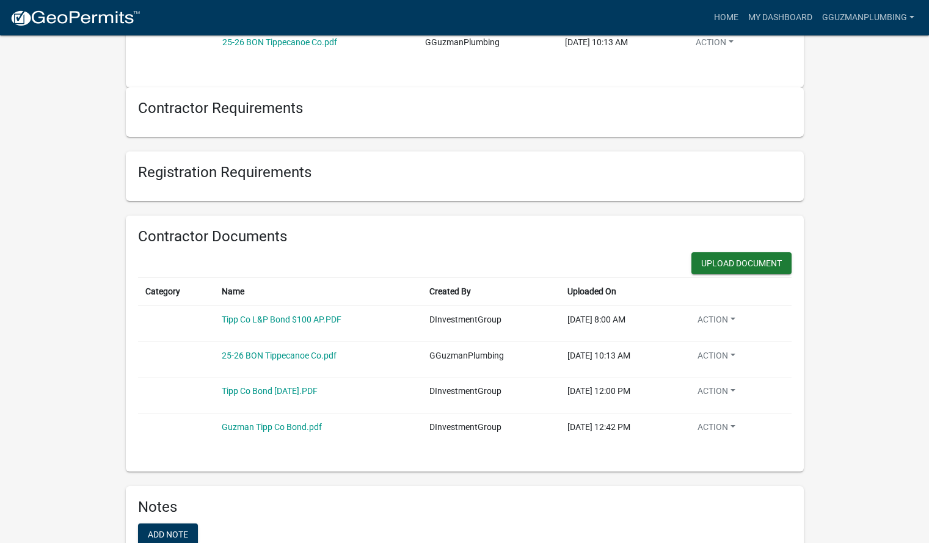
scroll to position [857, 0]
